Goal: Check status: Check status

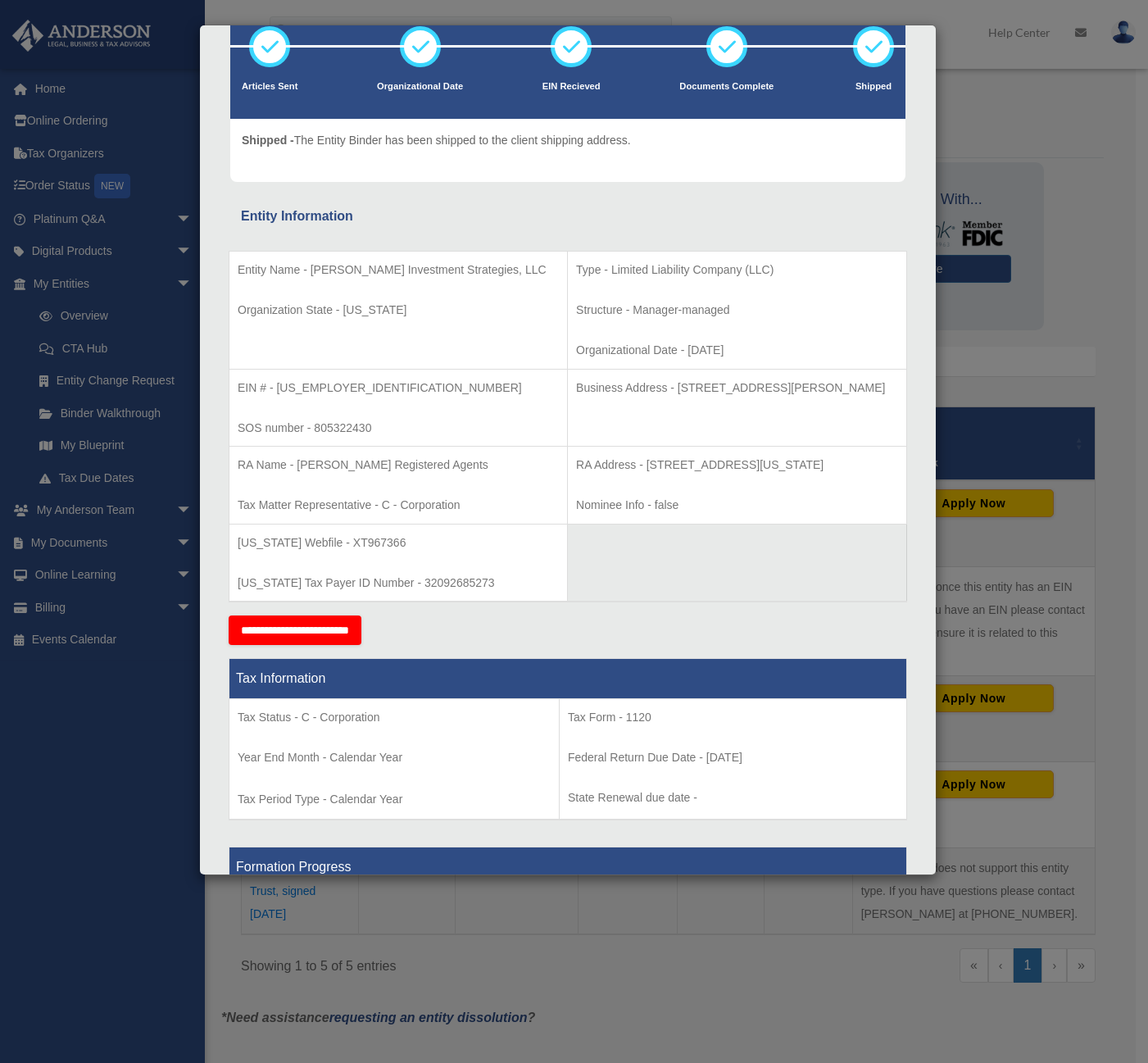
scroll to position [82, 0]
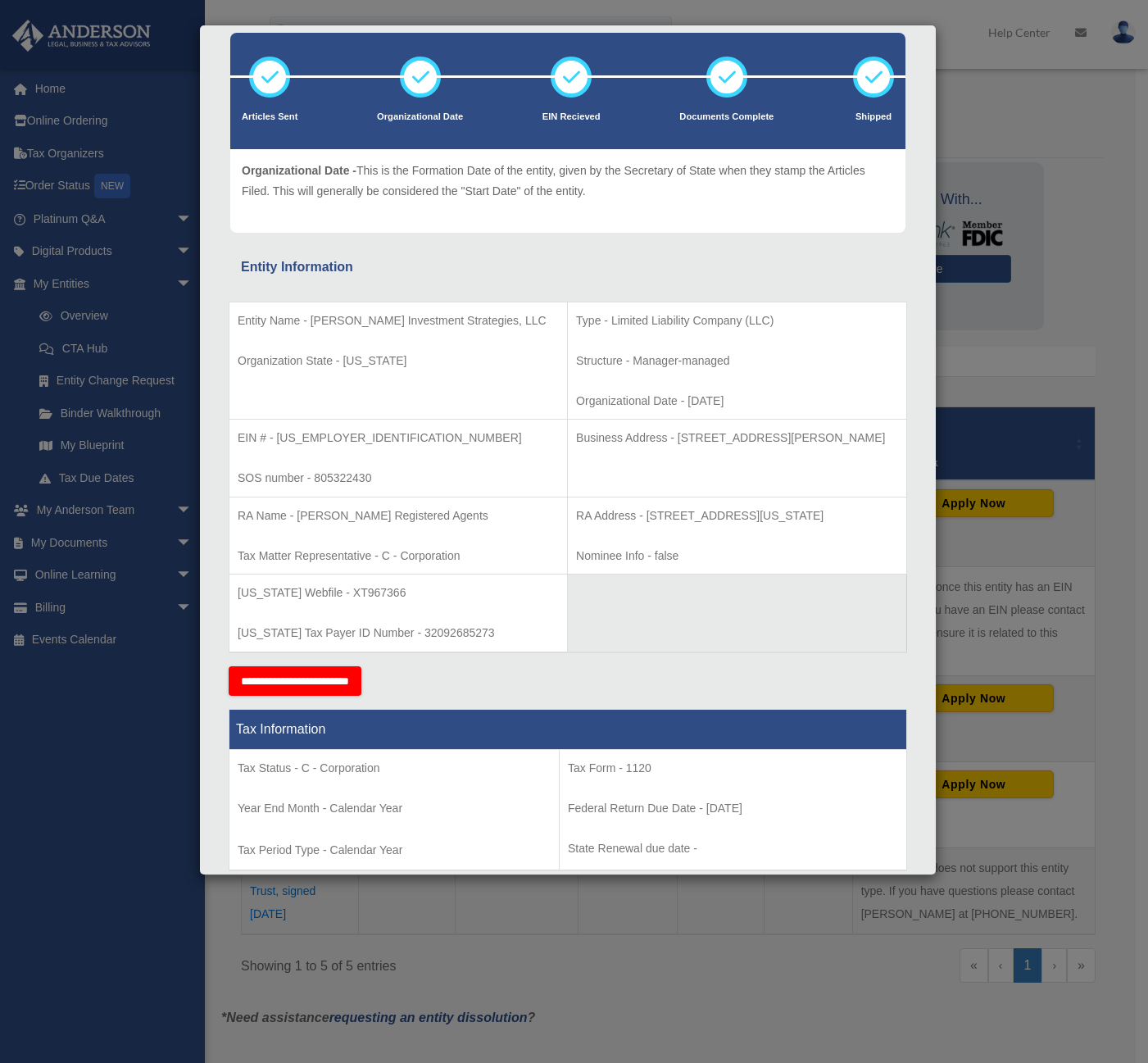
drag, startPoint x: 90, startPoint y: 800, endPoint x: 98, endPoint y: 765, distance: 35.9
click at [90, 800] on div "Details × Articles Sent Organizational Date" at bounding box center [574, 531] width 1148 height 1063
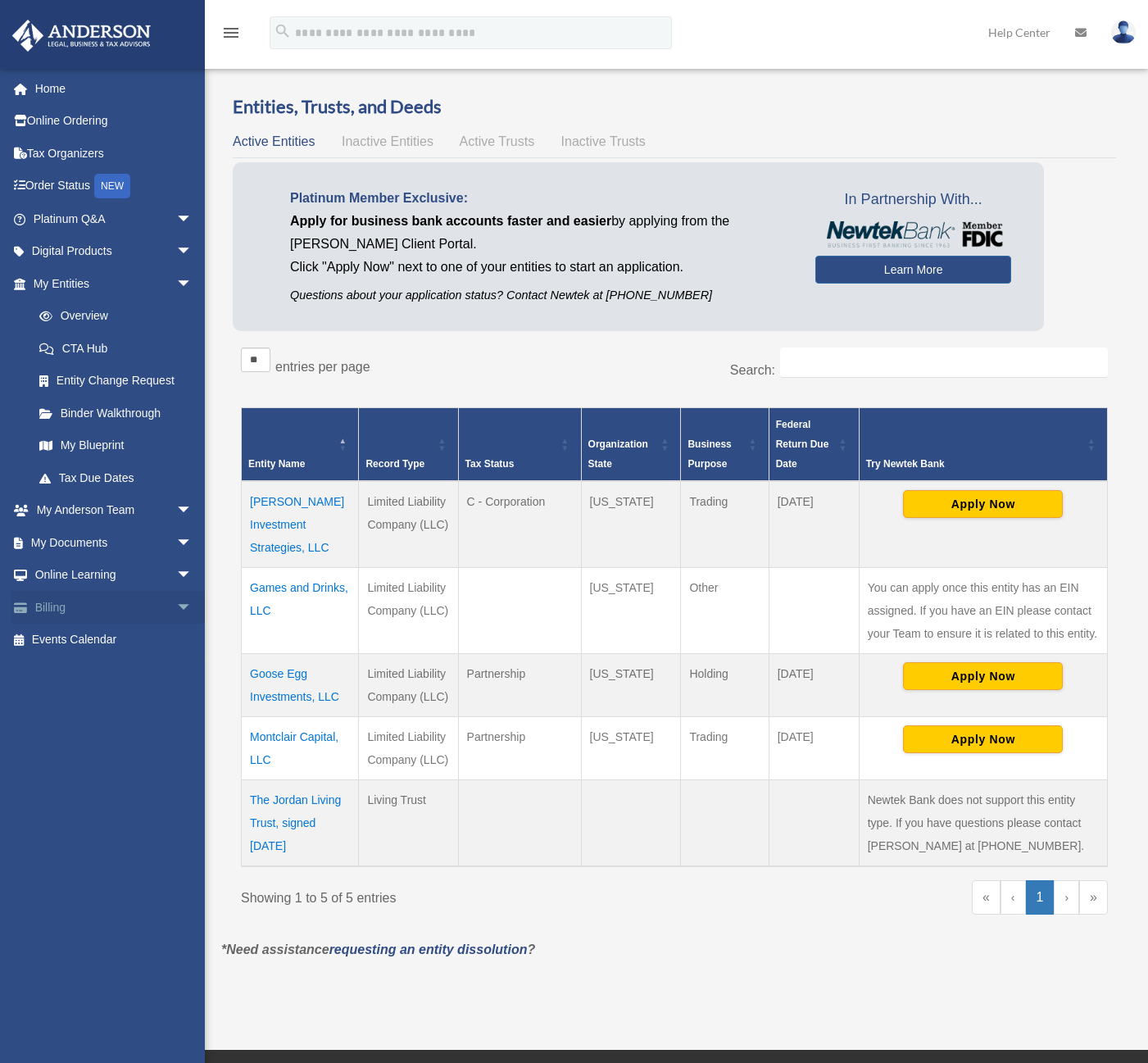
click at [176, 607] on span "arrow_drop_down" at bounding box center [192, 607] width 33 height 34
click at [96, 674] on link "Past Invoices" at bounding box center [119, 672] width 194 height 33
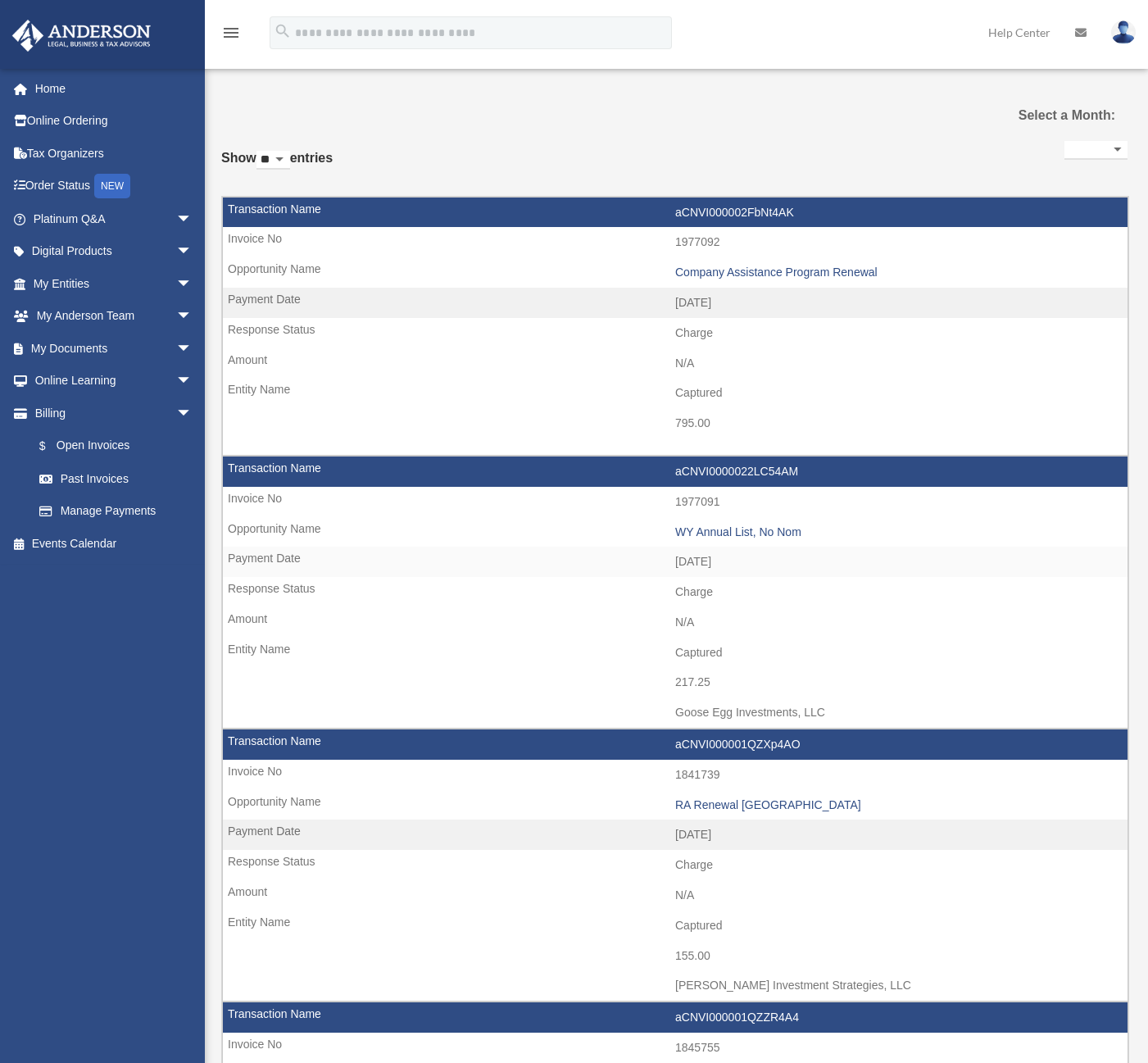
select select
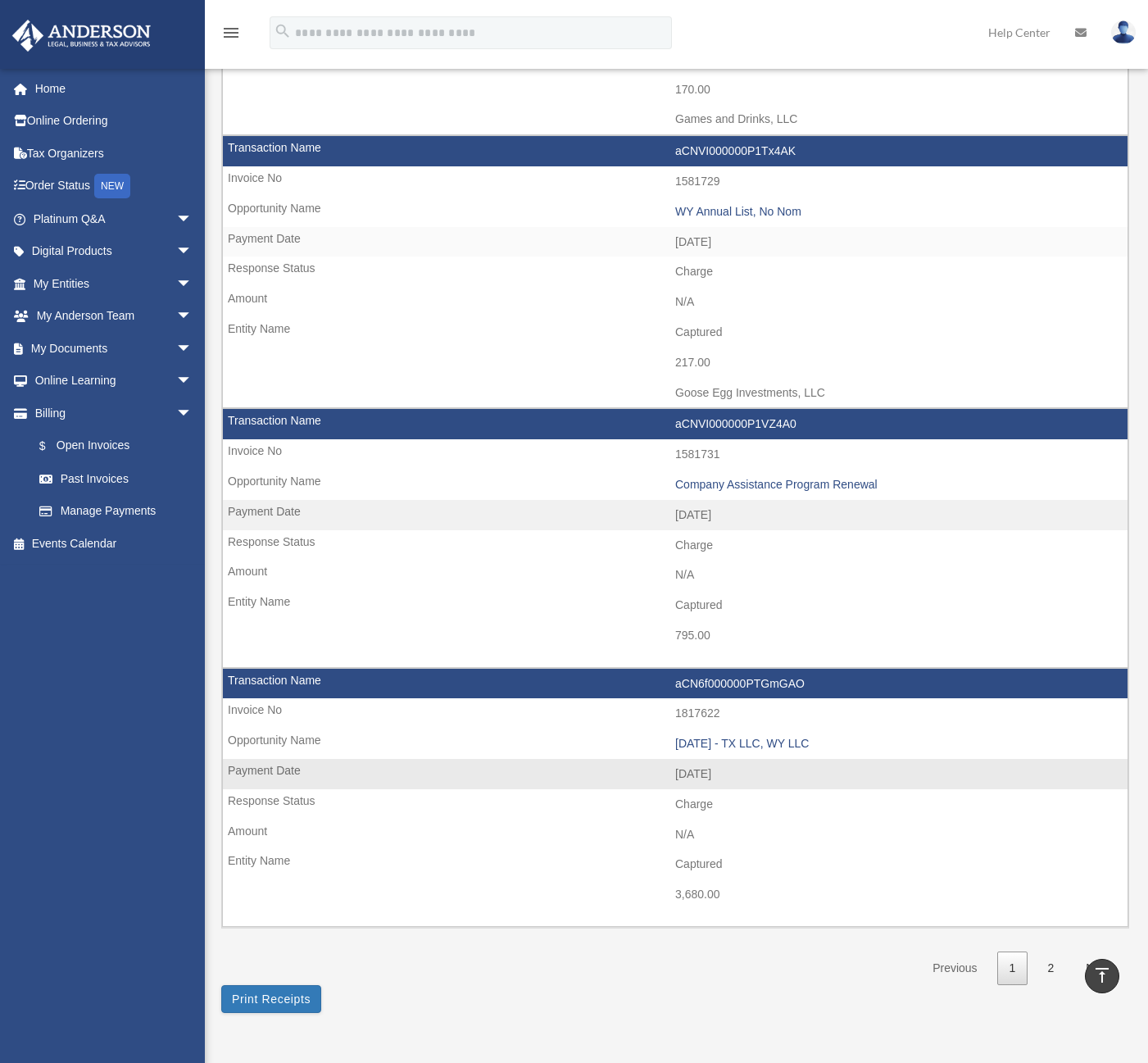
scroll to position [1884, 0]
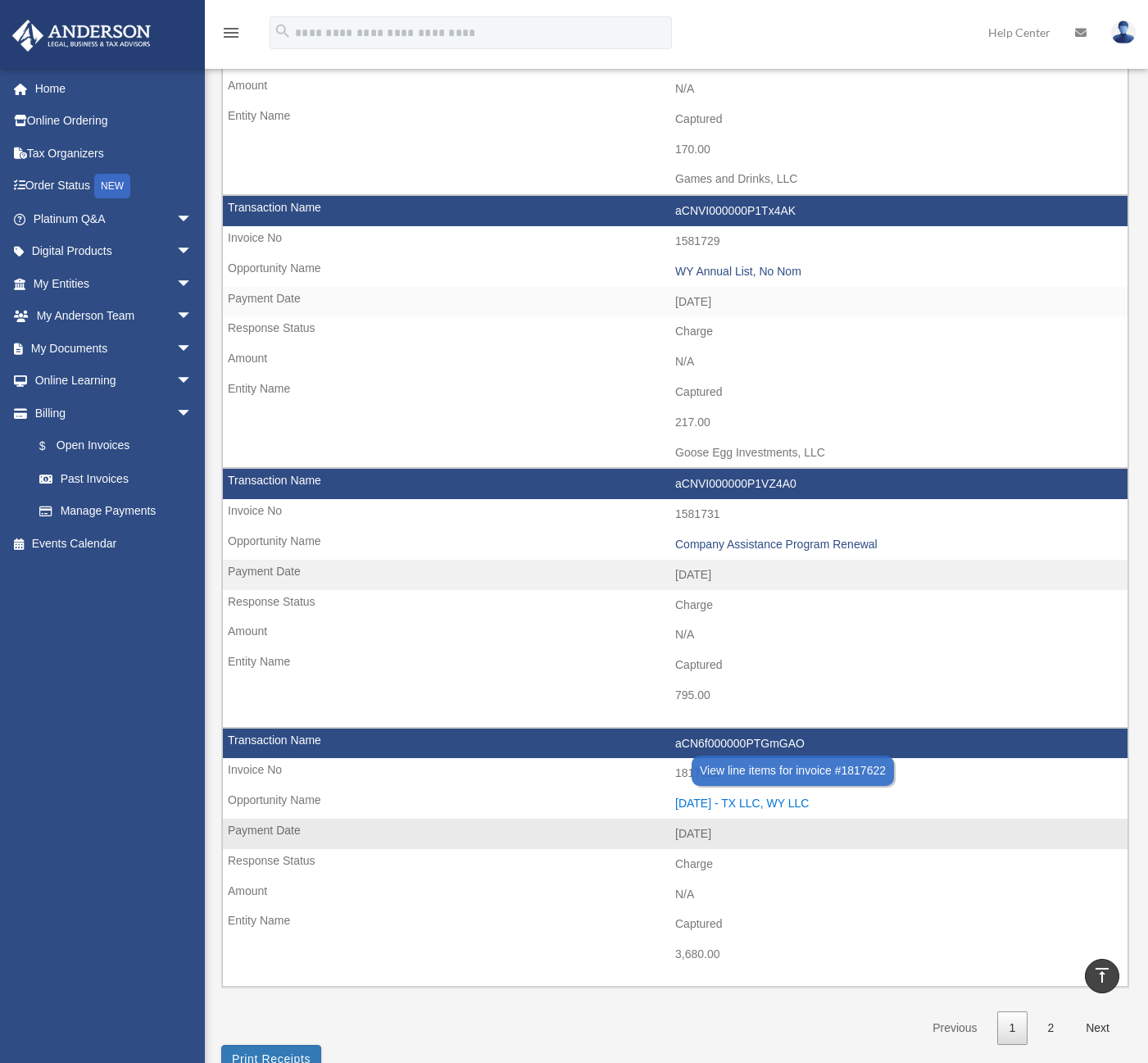
click at [766, 799] on div "2023.11.13 - TX LLC, WY LLC" at bounding box center [897, 803] width 444 height 14
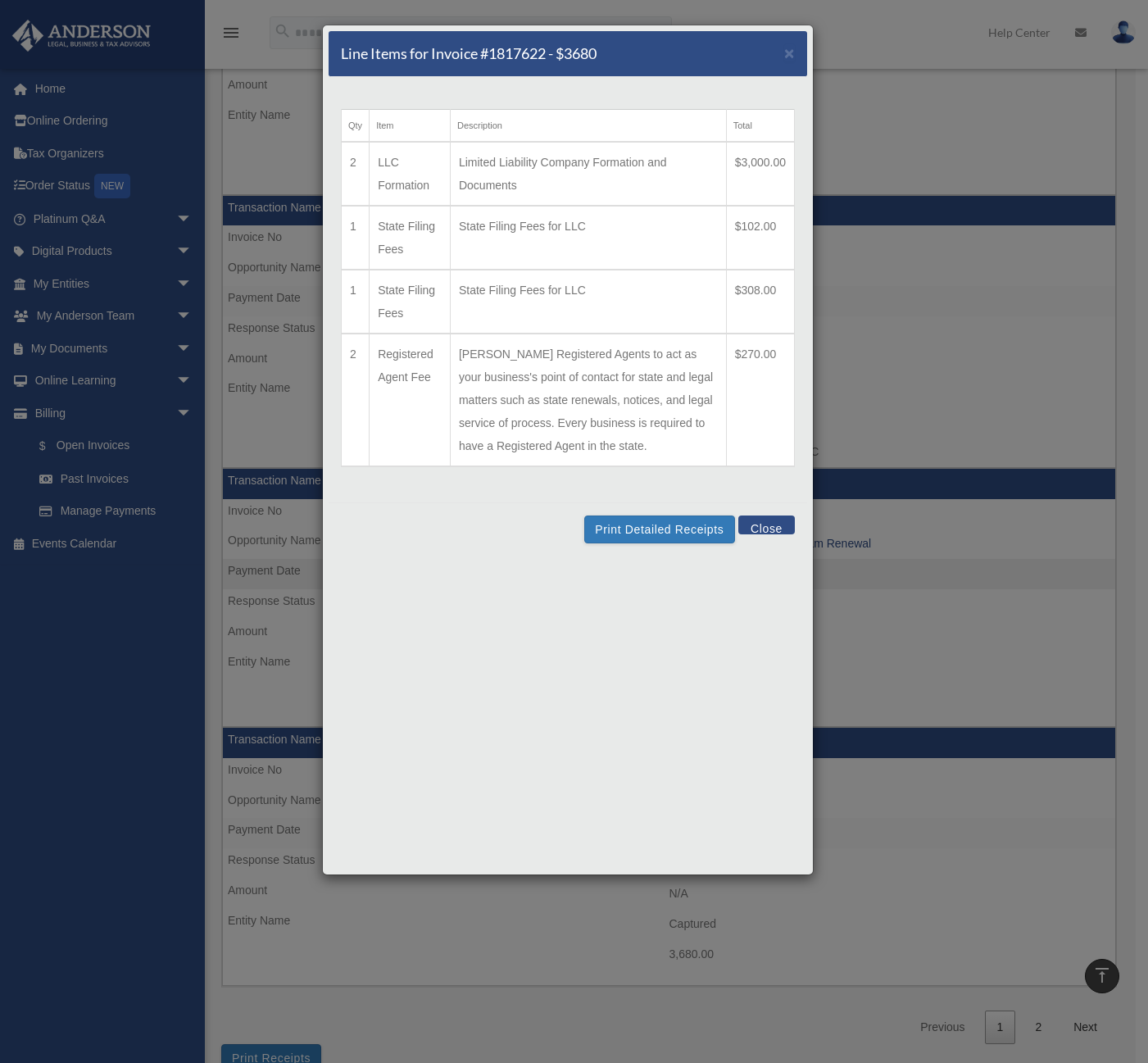
click at [1130, 147] on div "Line Items for Invoice #1817622 - $3680 × Qty Item Description Total 2 LLC Form…" at bounding box center [574, 531] width 1148 height 1063
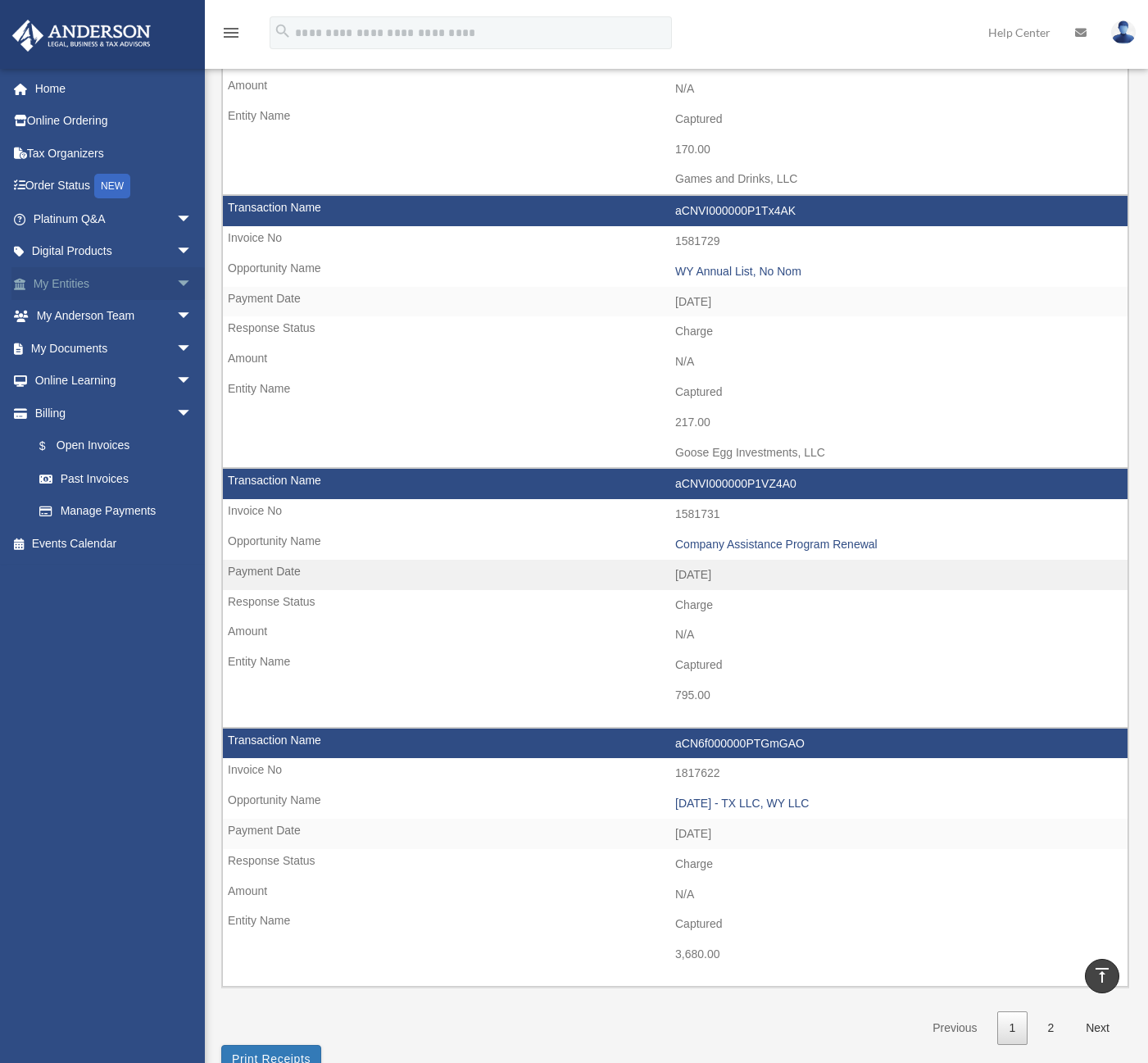
click at [177, 282] on span "arrow_drop_down" at bounding box center [192, 284] width 33 height 34
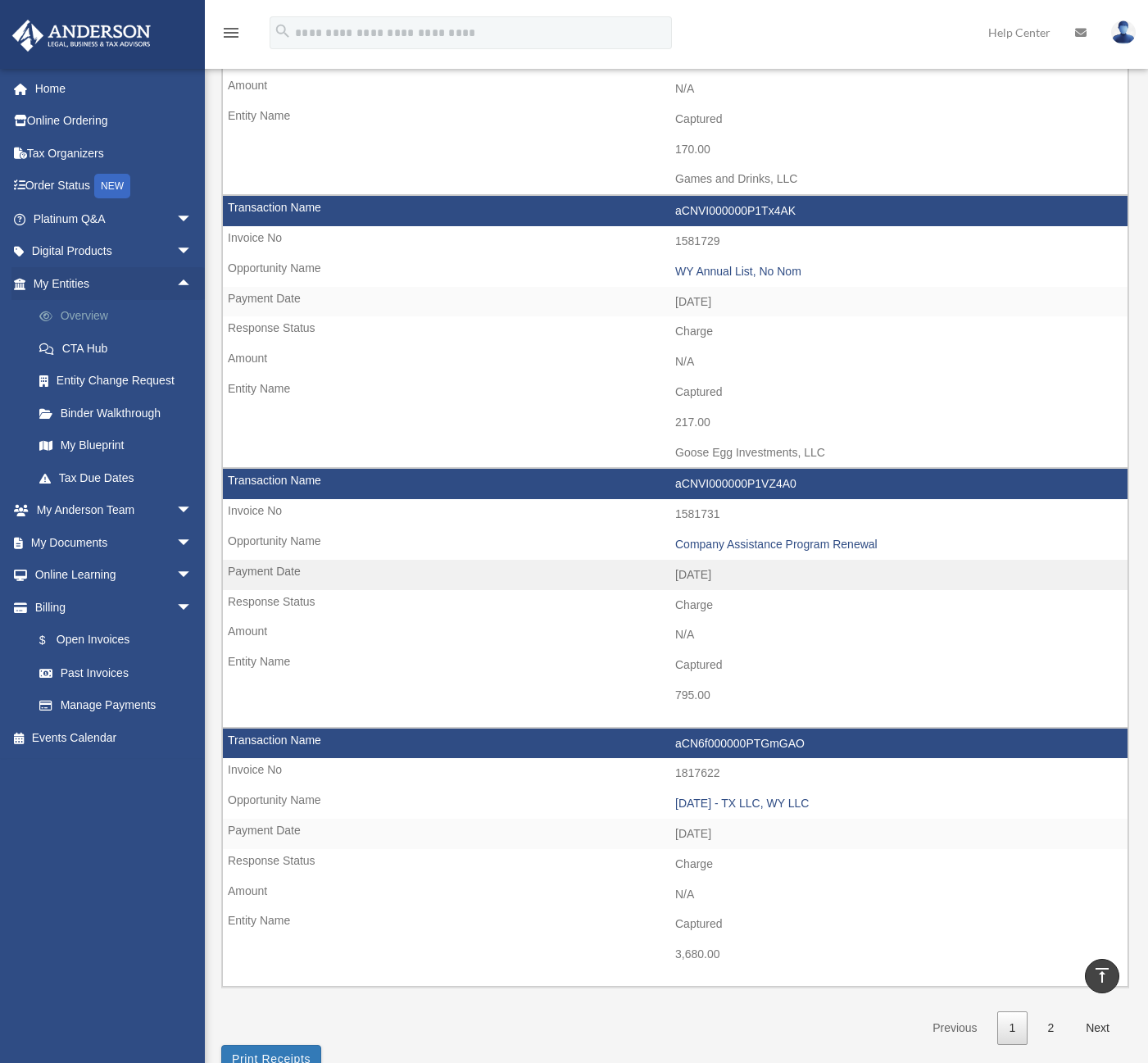
click at [97, 311] on link "Overview" at bounding box center [119, 315] width 194 height 33
